Goal: Use online tool/utility: Utilize a website feature to perform a specific function

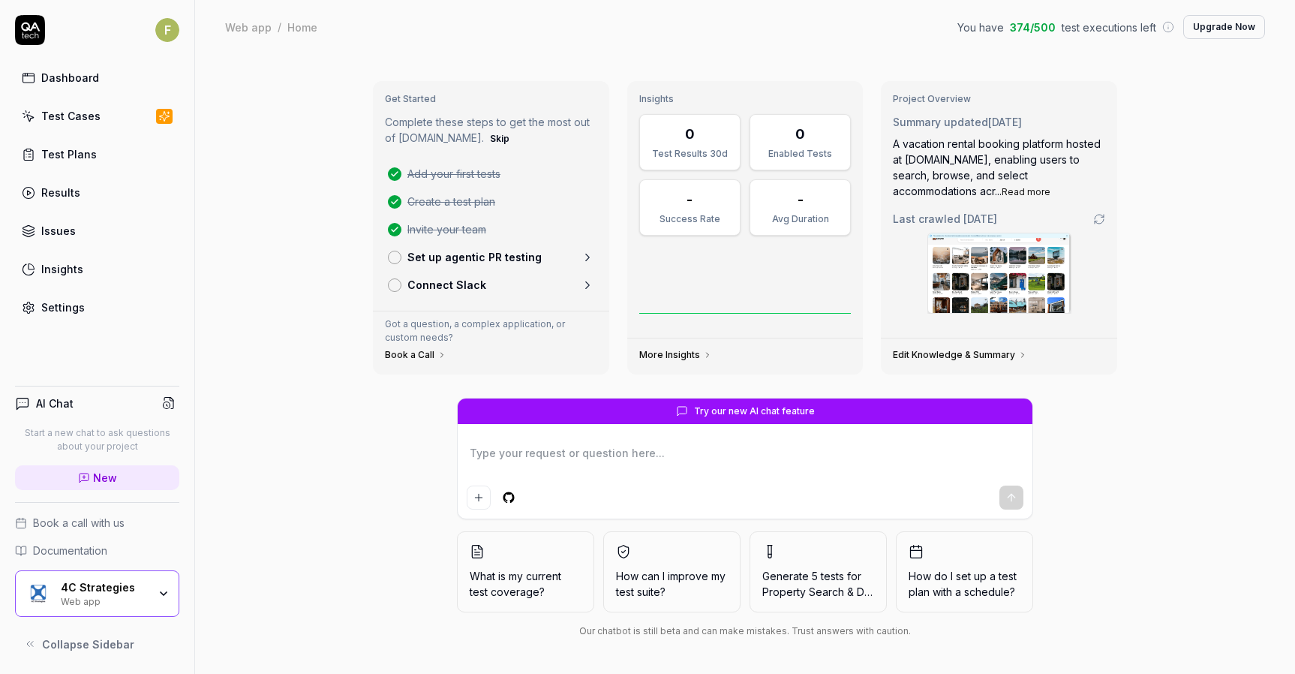
click at [152, 592] on div "4C Strategies Web app" at bounding box center [109, 594] width 97 height 26
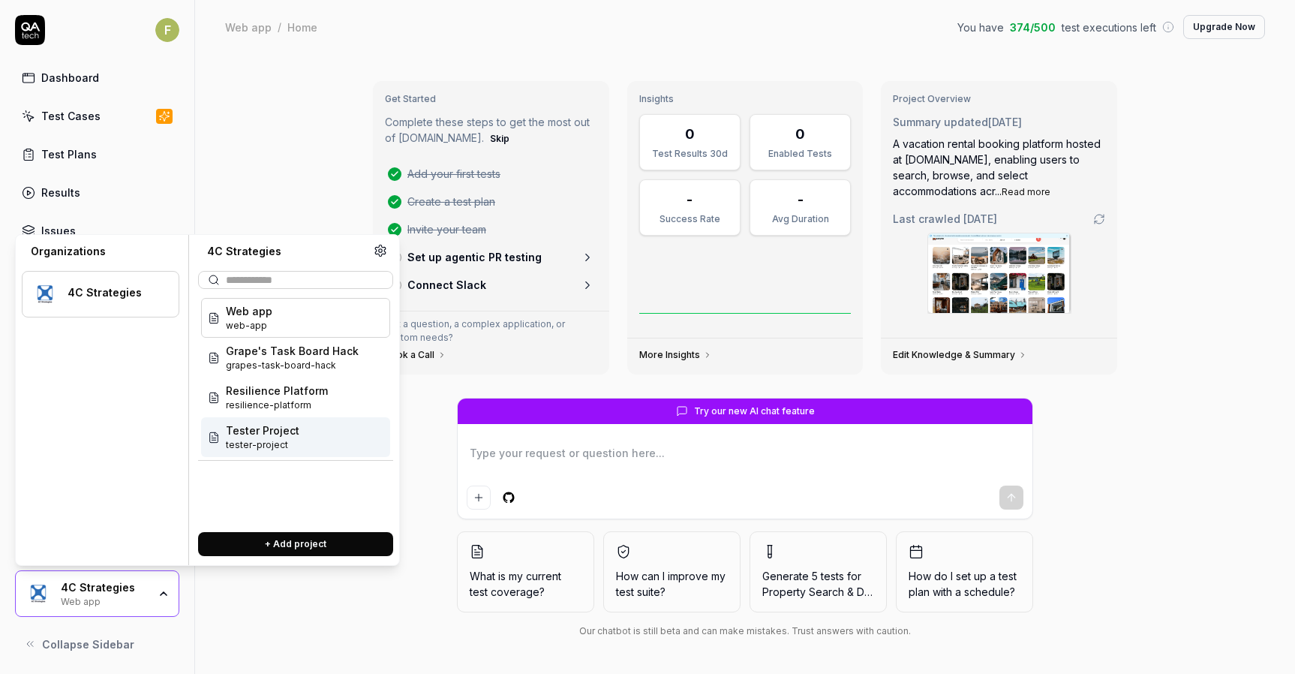
click at [274, 438] on span "tester-project" at bounding box center [263, 445] width 74 height 14
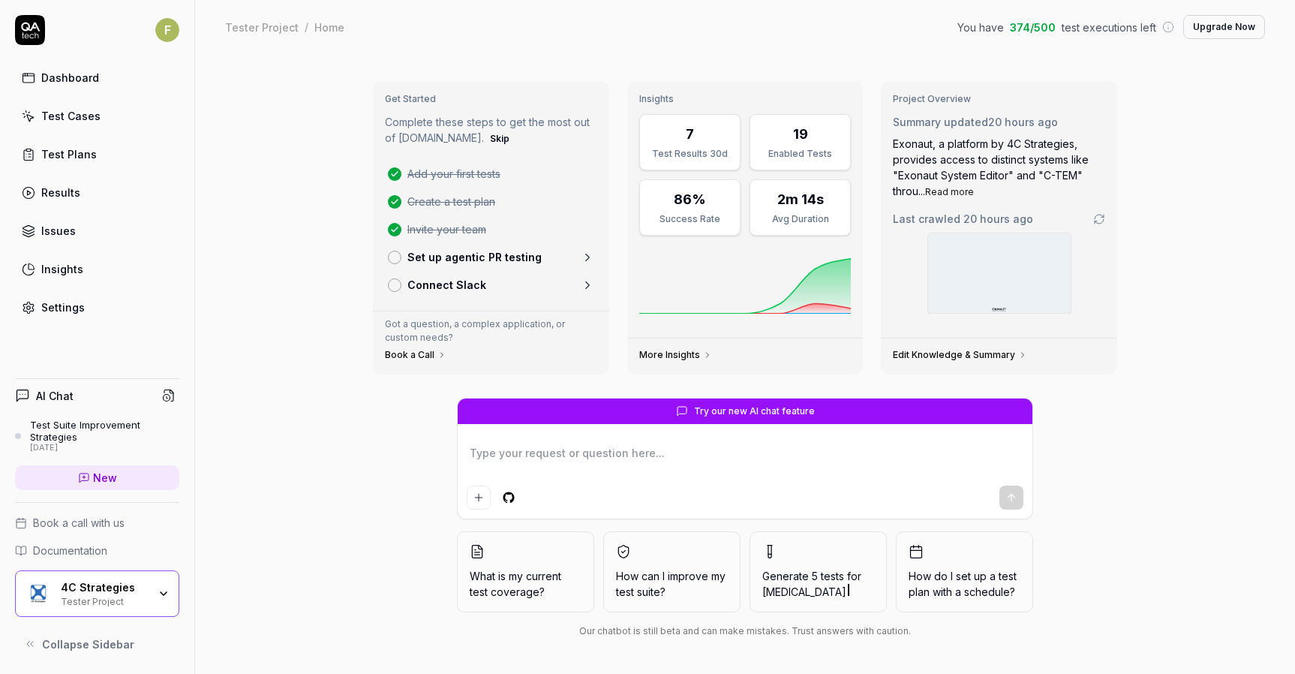
click at [128, 119] on link "Test Cases" at bounding box center [97, 115] width 164 height 29
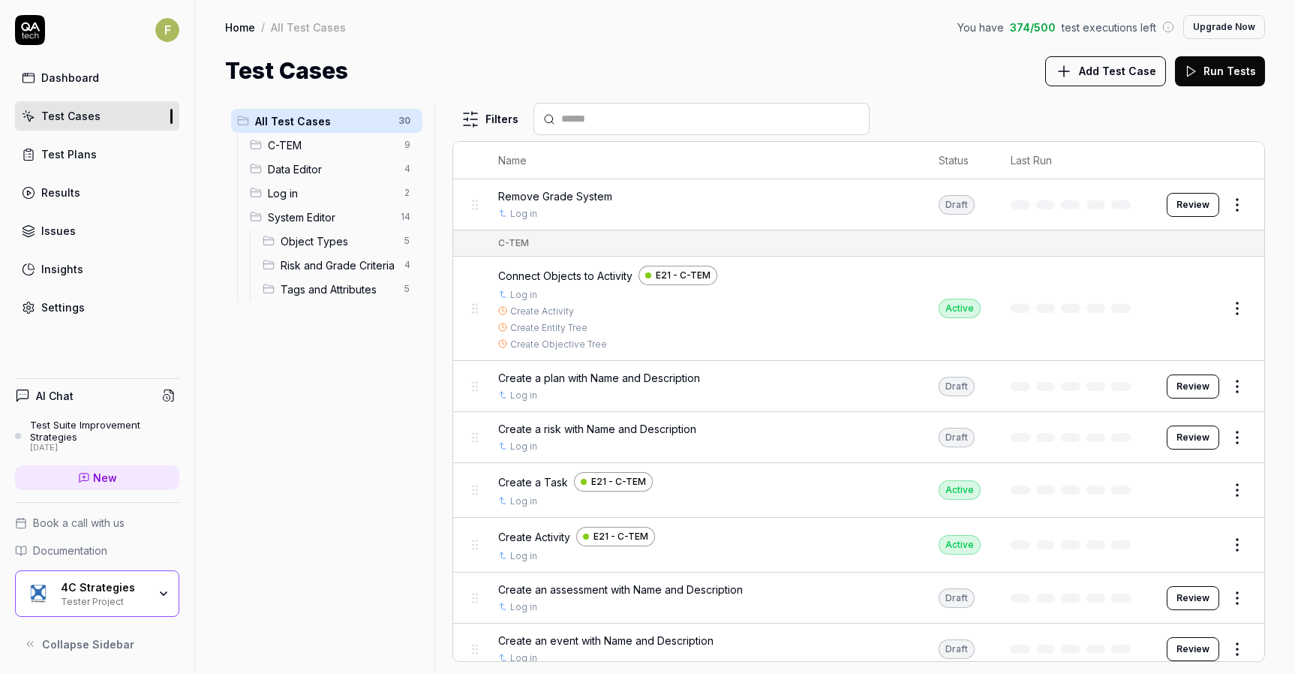
click at [113, 305] on link "Settings" at bounding box center [97, 307] width 164 height 29
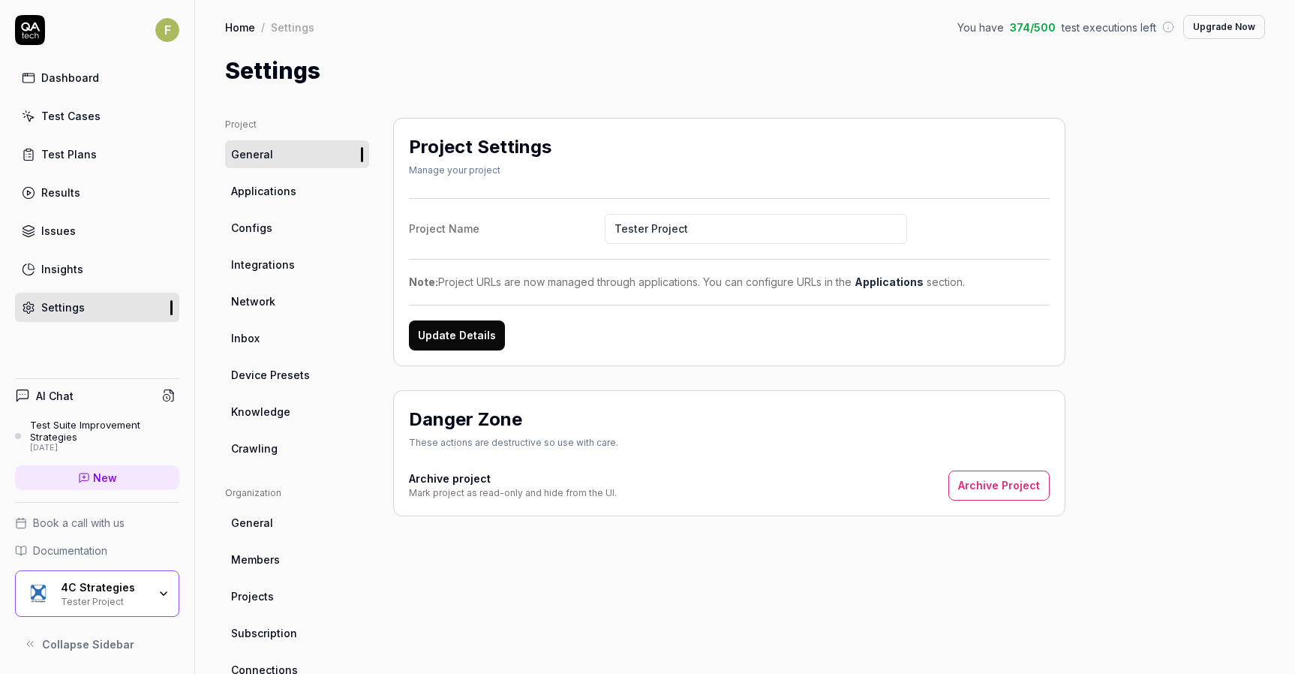
click at [291, 446] on link "Crawling" at bounding box center [297, 448] width 144 height 28
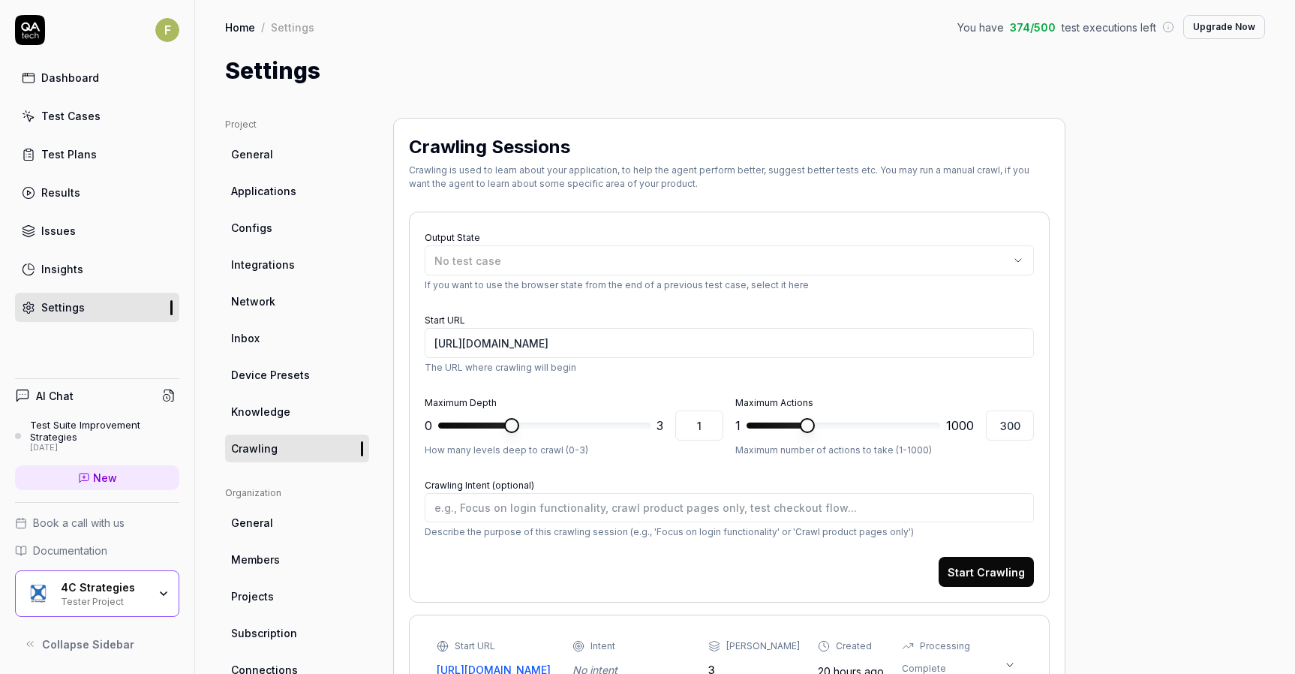
type textarea "*"
type input "3"
click at [651, 433] on span at bounding box center [643, 425] width 15 height 15
click at [821, 267] on div "No test case" at bounding box center [721, 261] width 575 height 16
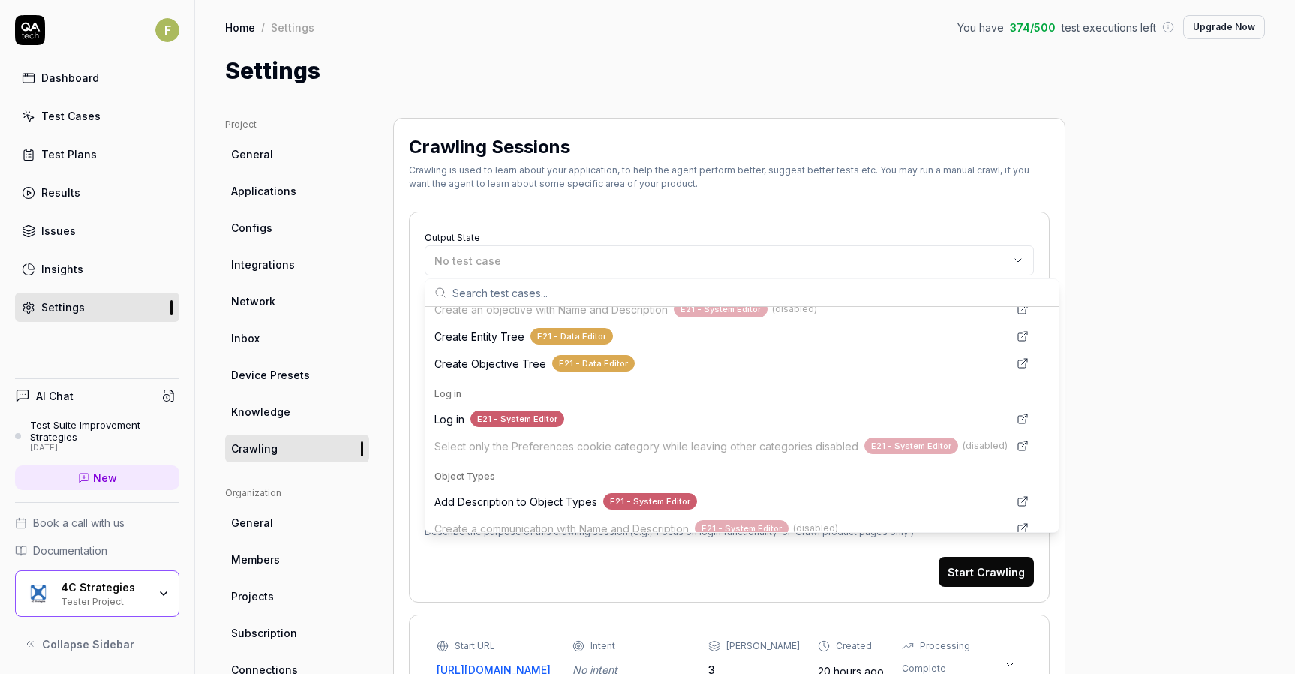
scroll to position [403, 0]
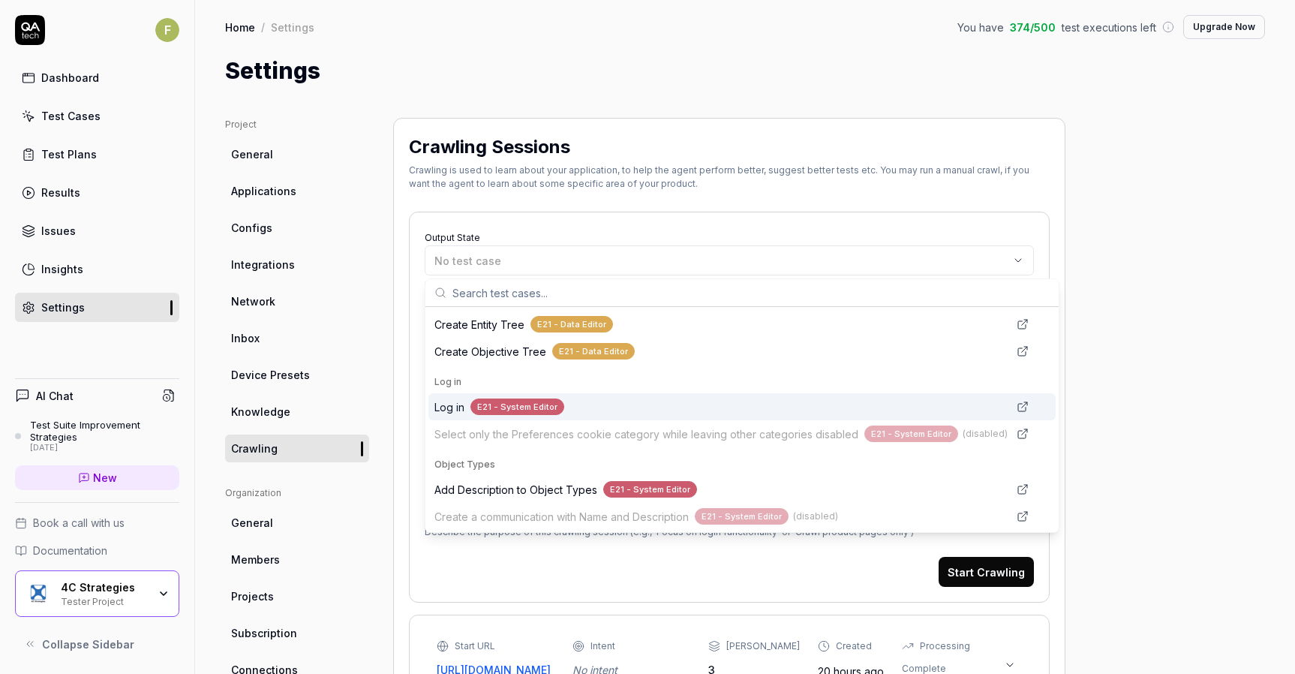
click at [657, 412] on div "Log in E21 - System Editor" at bounding box center [720, 406] width 573 height 17
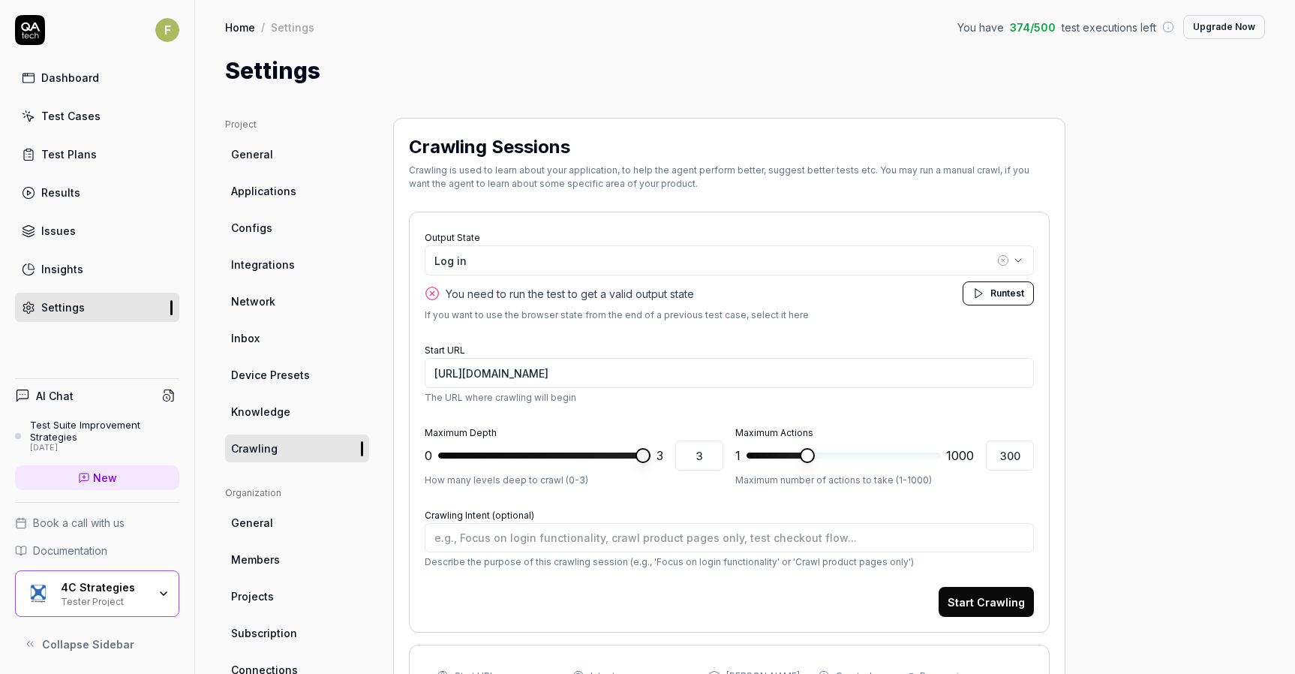
click at [1018, 299] on span "Run test" at bounding box center [1008, 294] width 34 height 14
type textarea "*"
